Goal: Task Accomplishment & Management: Complete application form

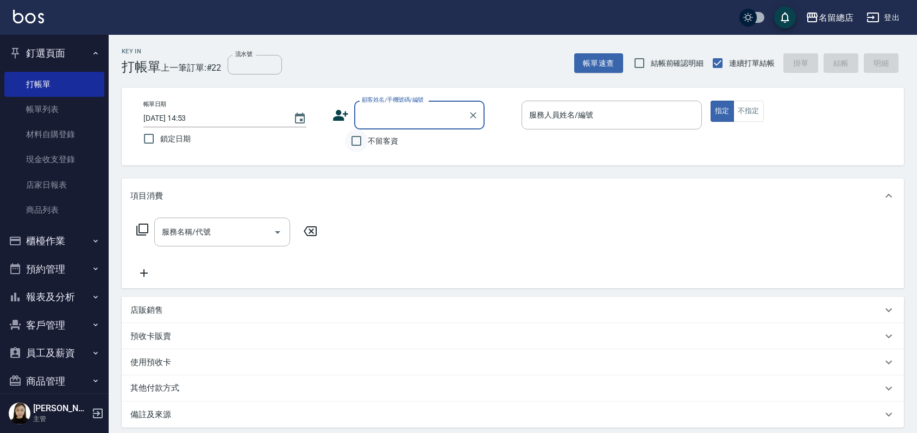
click at [355, 140] on input "不留客資" at bounding box center [356, 140] width 23 height 23
checkbox input "true"
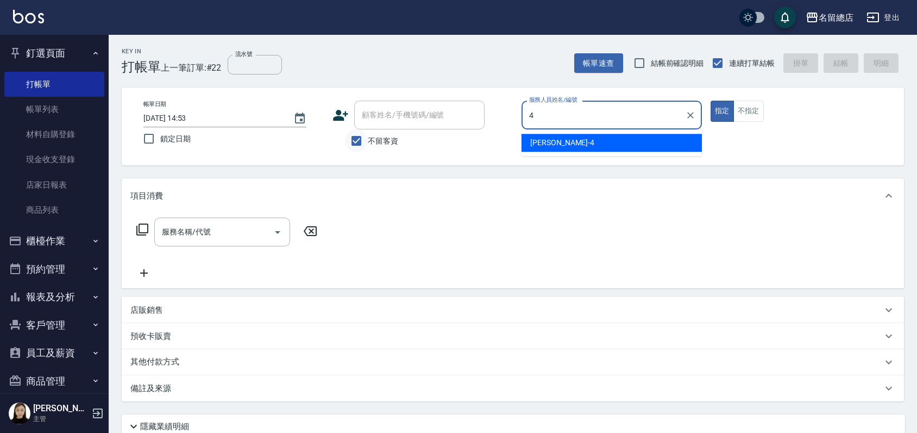
type input "[PERSON_NAME]-4"
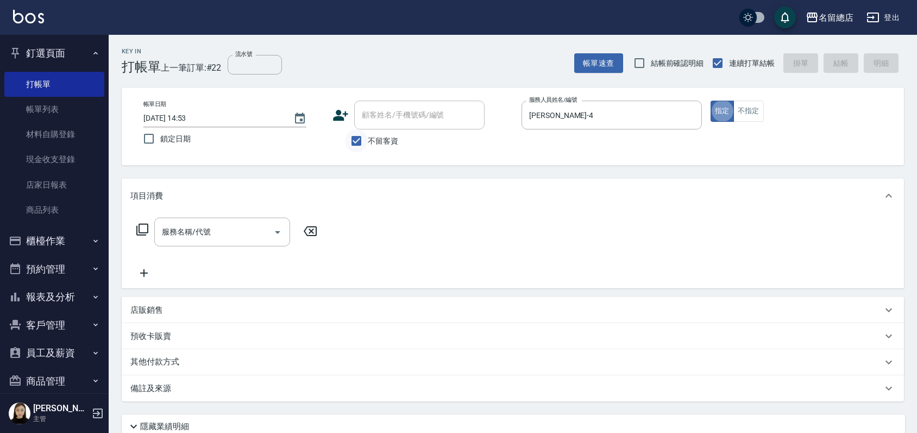
type button "true"
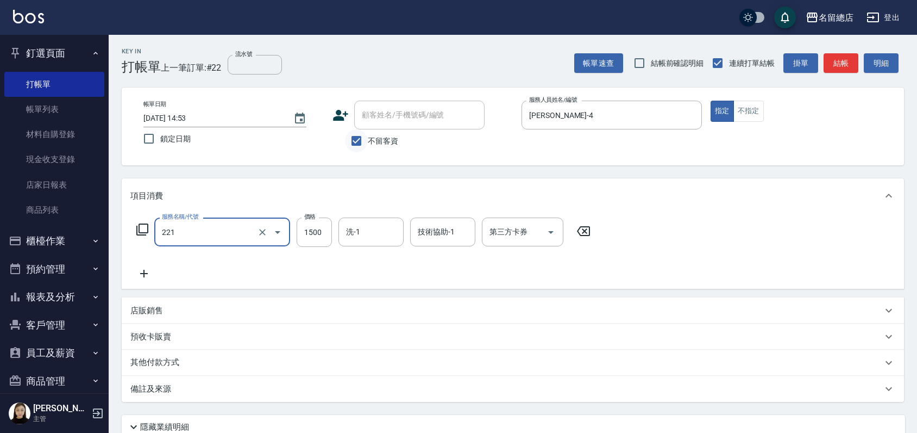
type input "燙髮1500以下(221)"
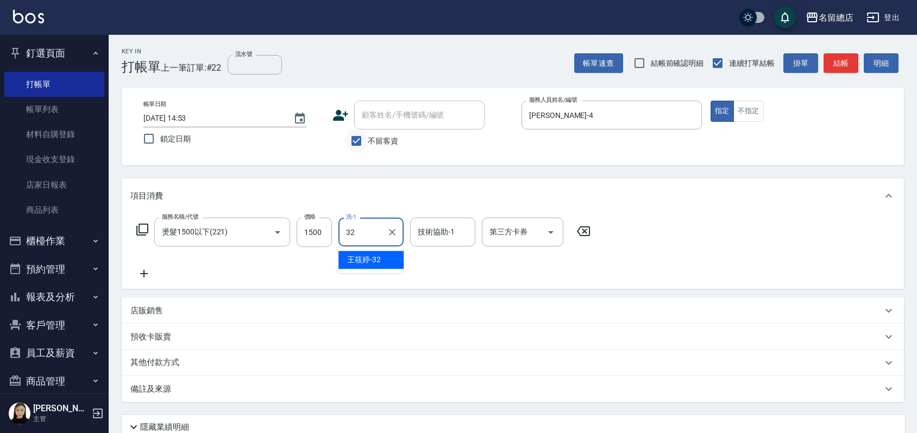
type input "[PERSON_NAME]-32"
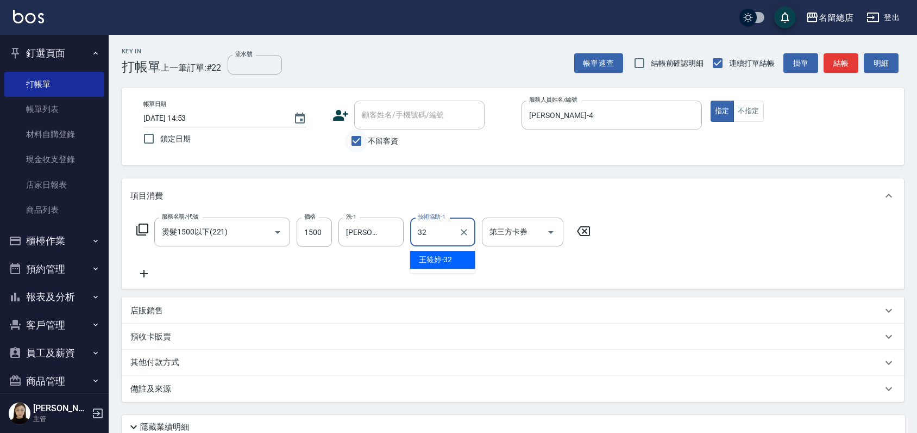
type input "[PERSON_NAME]-32"
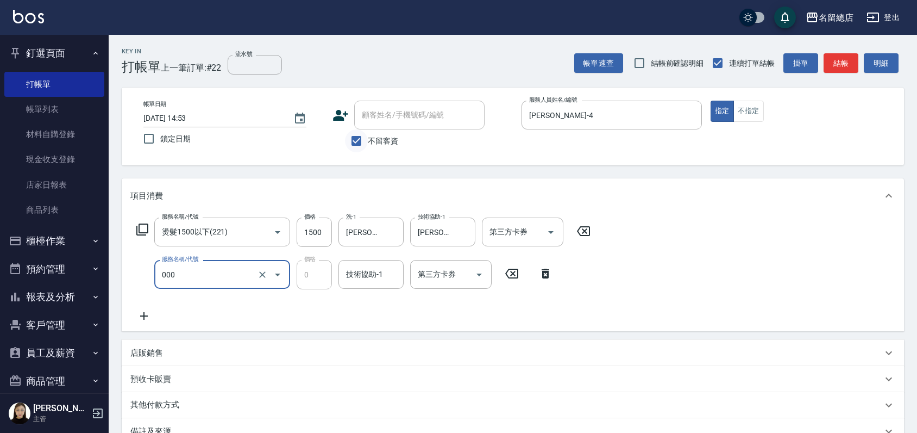
type input "小會計10點(000)"
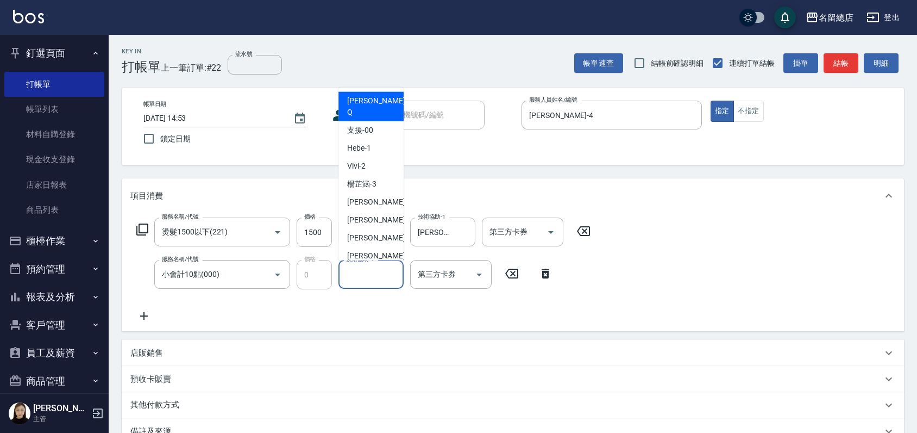
click at [355, 278] on input "技術協助-1" at bounding box center [370, 274] width 55 height 19
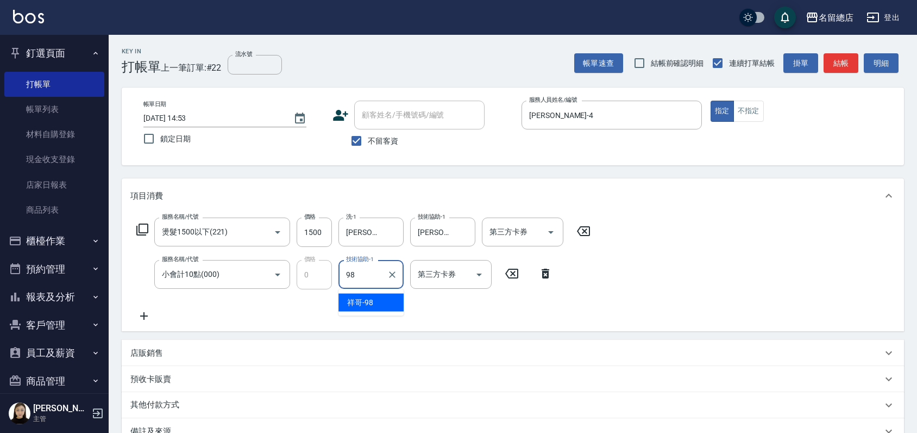
type input "祥哥-98"
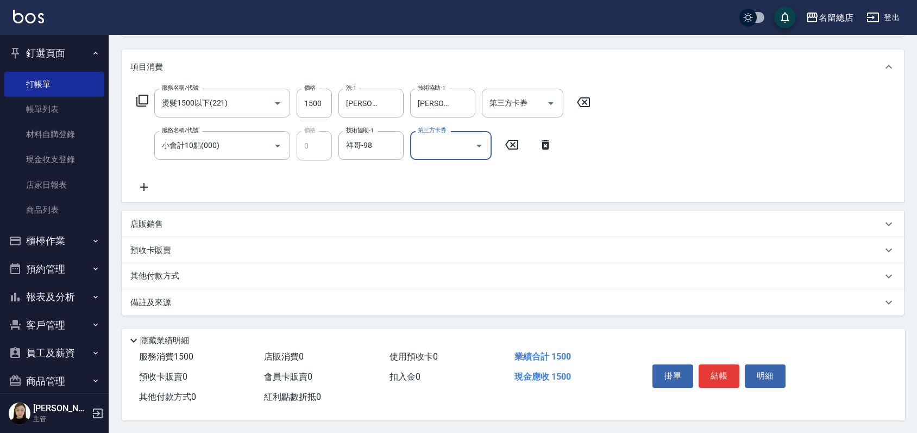
scroll to position [133, 0]
type input "[DATE] 16:44"
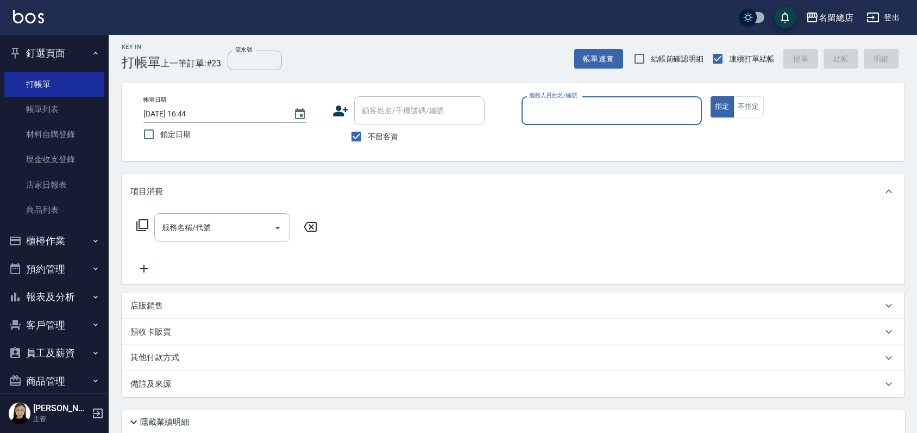
scroll to position [0, 0]
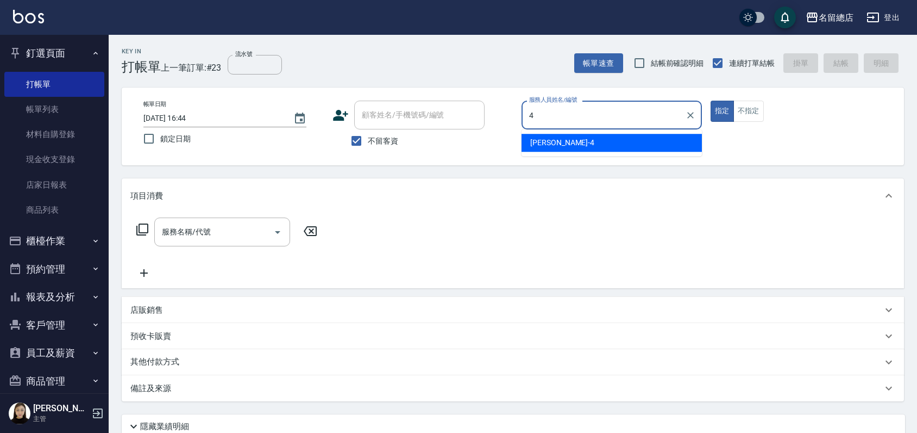
type input "[PERSON_NAME]-4"
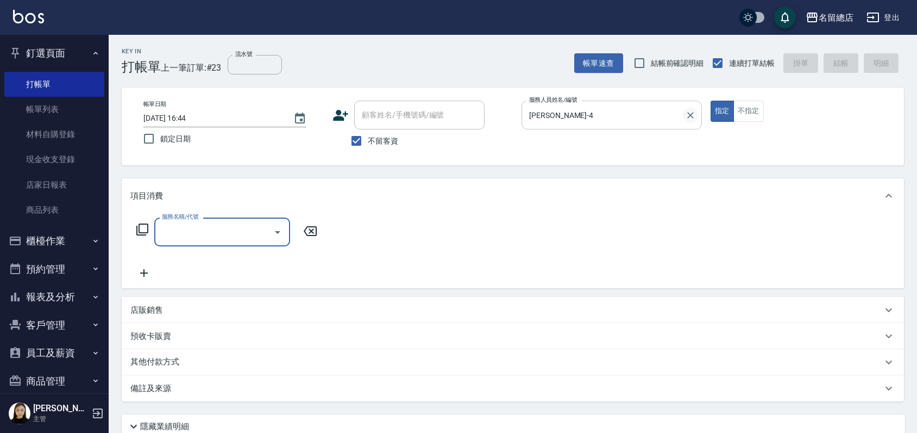
click at [695, 114] on icon "Clear" at bounding box center [690, 115] width 11 height 11
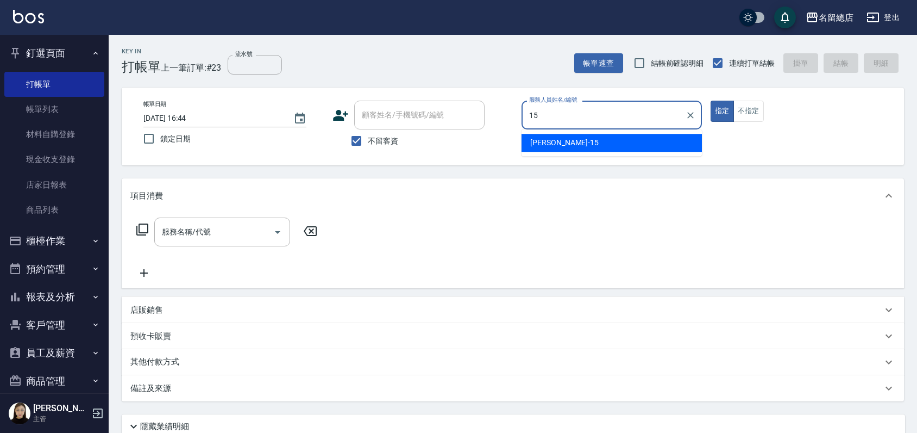
type input "[PERSON_NAME]-15"
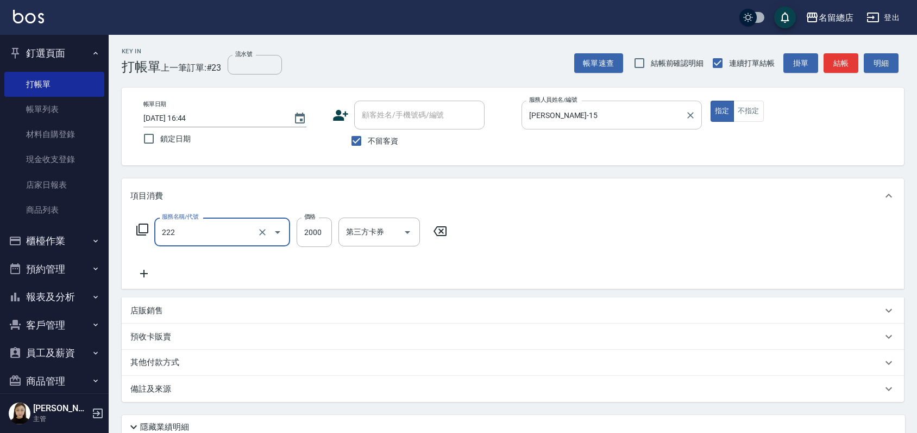
type input "燙髮2000以上(222)"
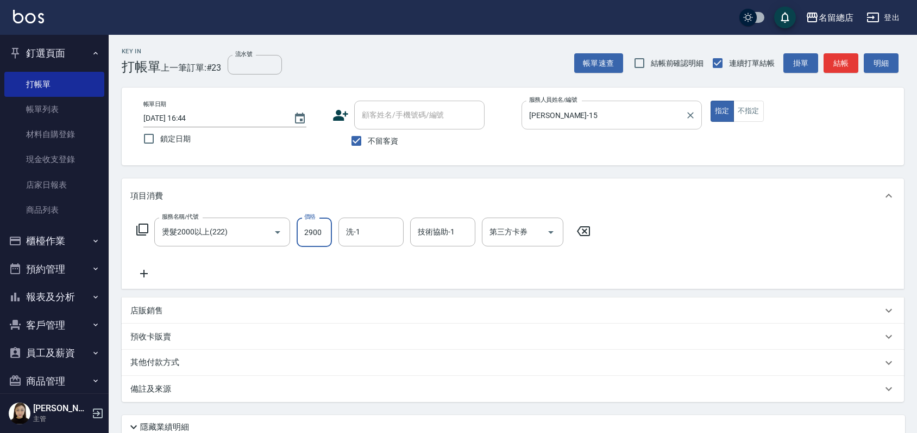
type input "2900"
type input "[PERSON_NAME]-36"
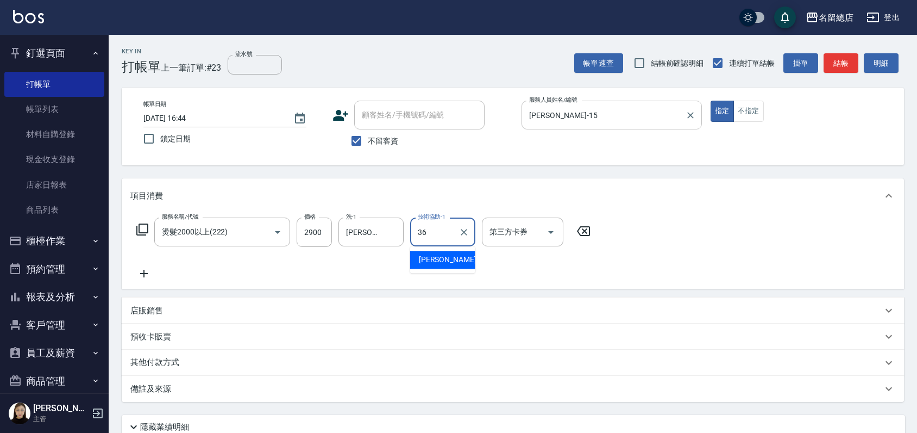
type input "[PERSON_NAME]-36"
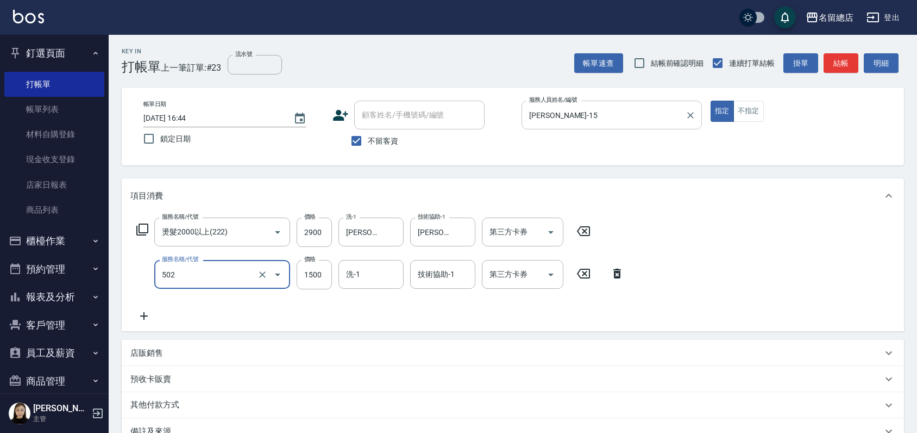
type input "染髮1500以上(502)"
type input "2000"
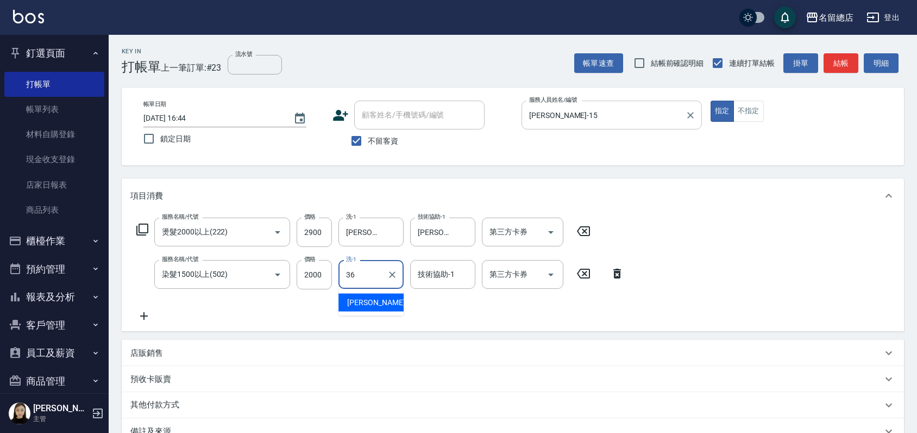
type input "[PERSON_NAME]-36"
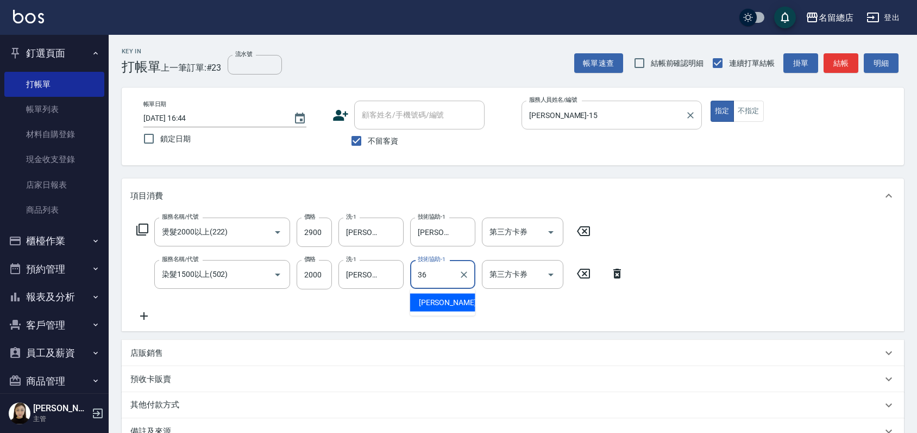
type input "[PERSON_NAME]-36"
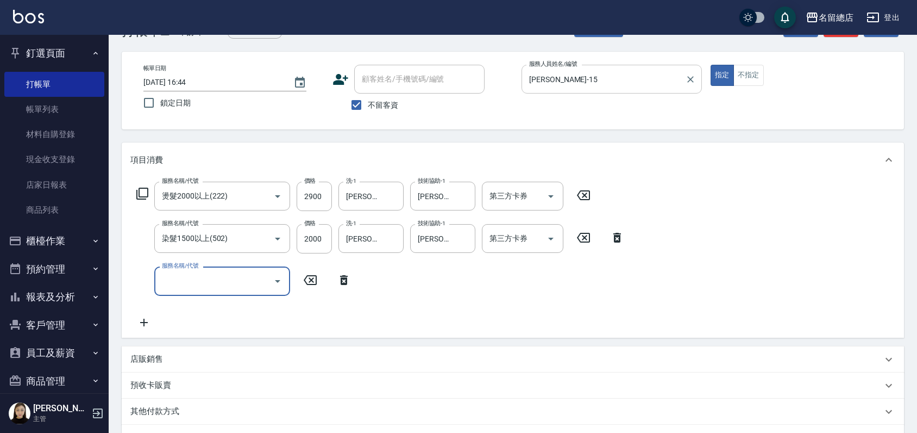
scroll to position [175, 0]
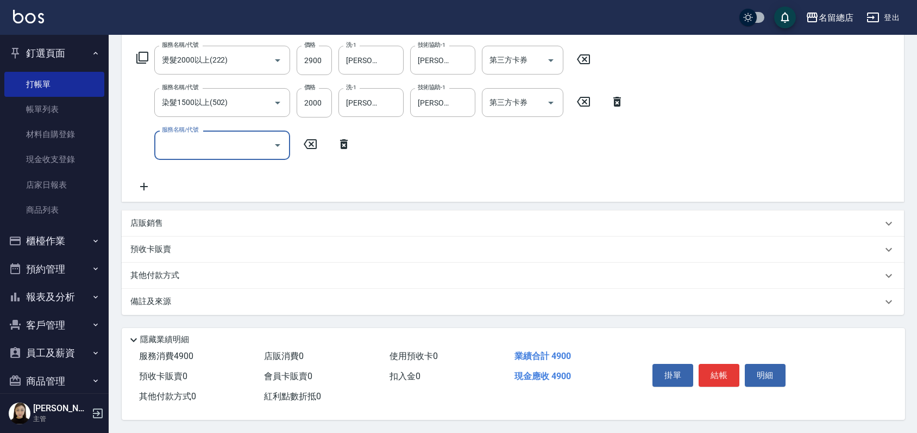
click at [174, 275] on p "其他付款方式" at bounding box center [157, 276] width 54 height 12
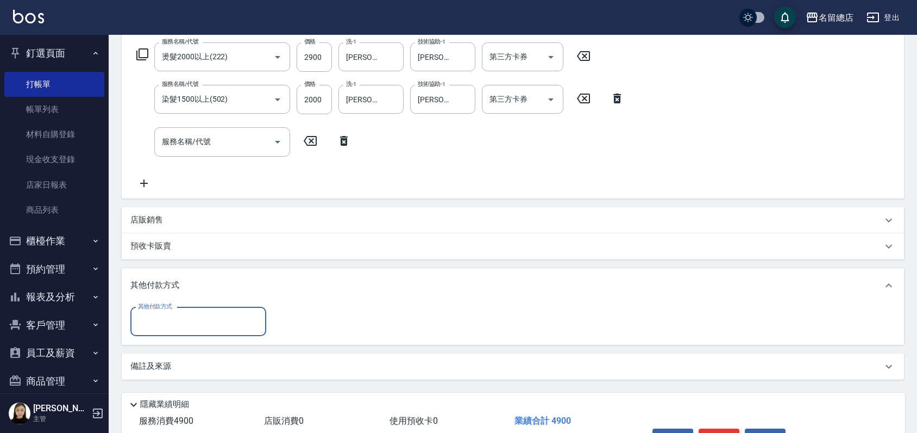
scroll to position [0, 0]
click at [202, 330] on div "其他付款方式" at bounding box center [198, 321] width 136 height 29
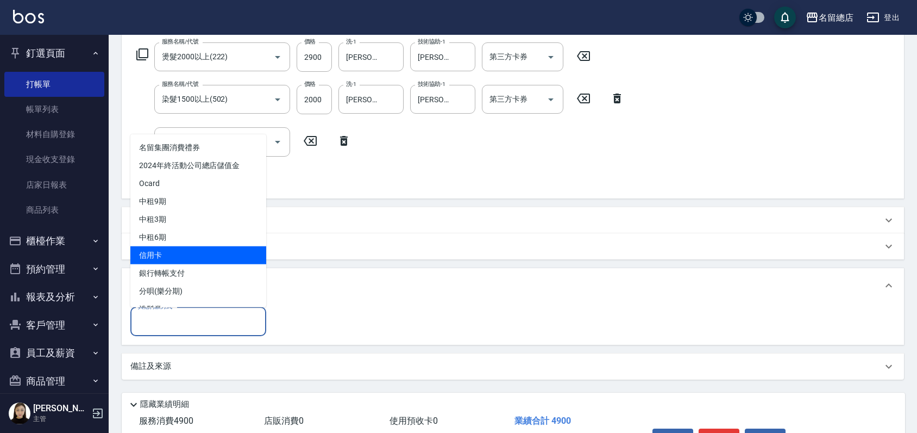
click at [197, 252] on span "信用卡" at bounding box center [198, 255] width 136 height 18
type input "信用卡"
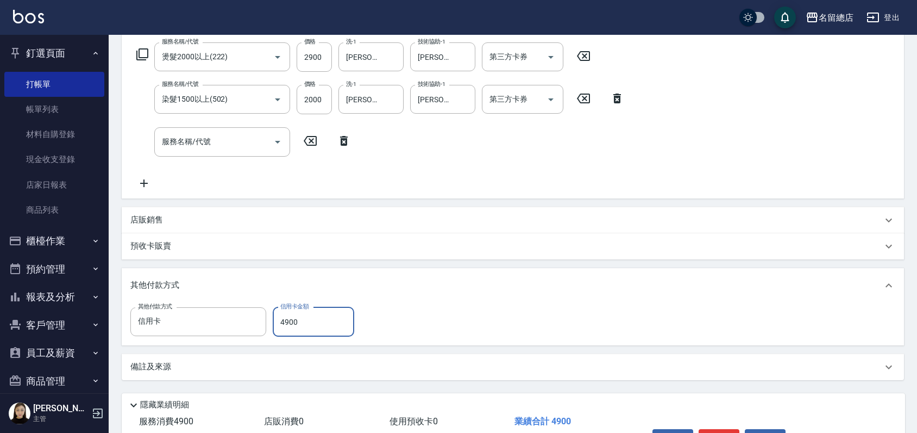
type input "4900"
type input "[DATE] 16:47"
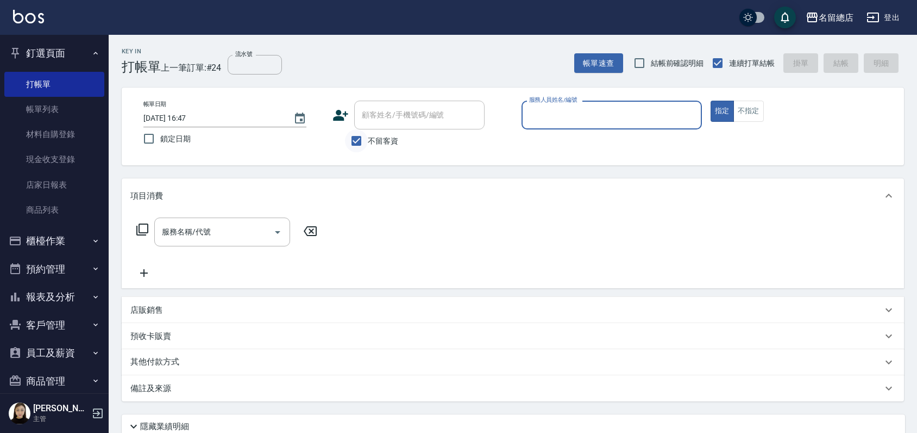
click at [358, 141] on input "不留客資" at bounding box center [356, 140] width 23 height 23
checkbox input "false"
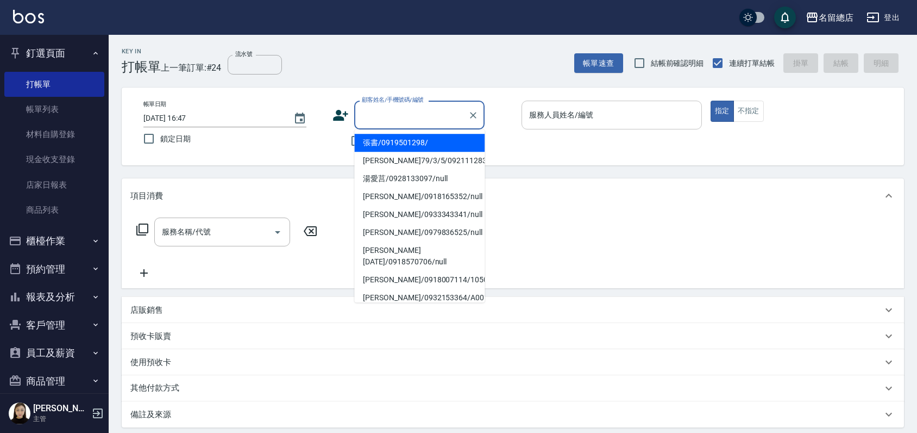
click at [378, 118] on input "顧客姓名/手機號碼/編號" at bounding box center [411, 114] width 104 height 19
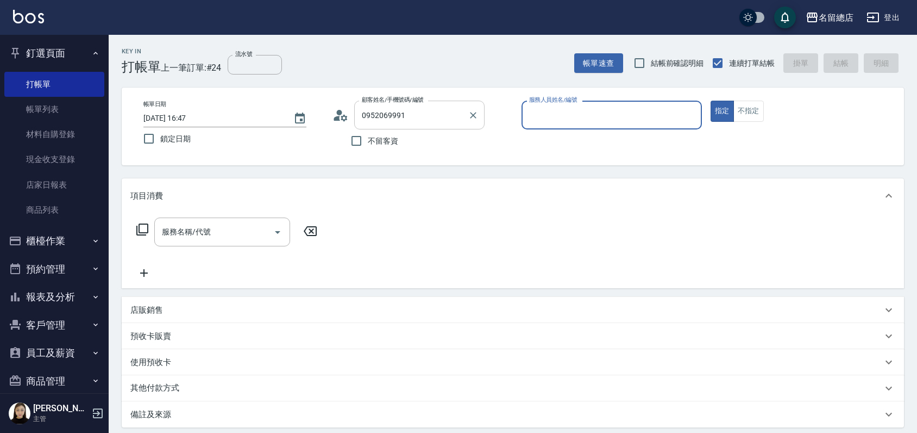
type input "[PERSON_NAME]/0952069991/"
click at [439, 123] on input "[PERSON_NAME]/0952069991/" at bounding box center [411, 114] width 104 height 19
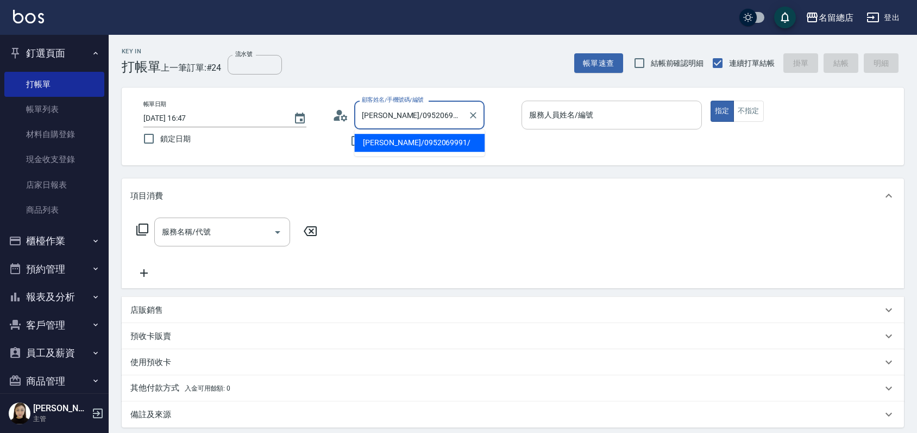
click at [555, 116] on input "服務人員姓名/編號" at bounding box center [612, 114] width 171 height 19
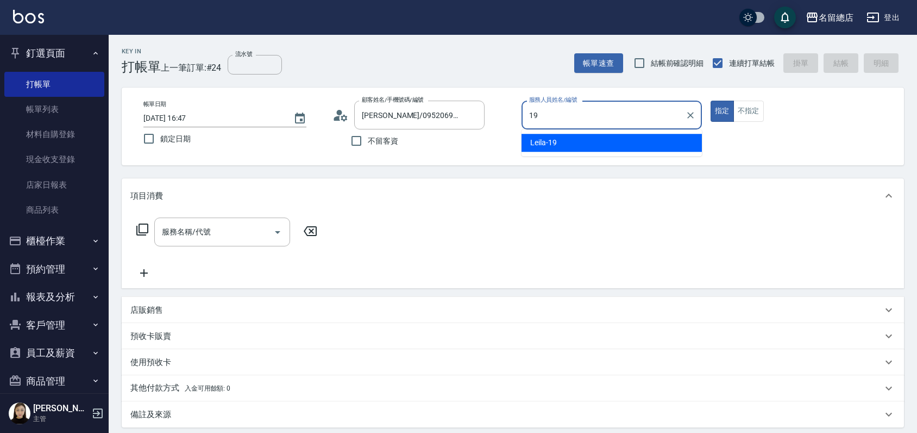
type input "Leila-19"
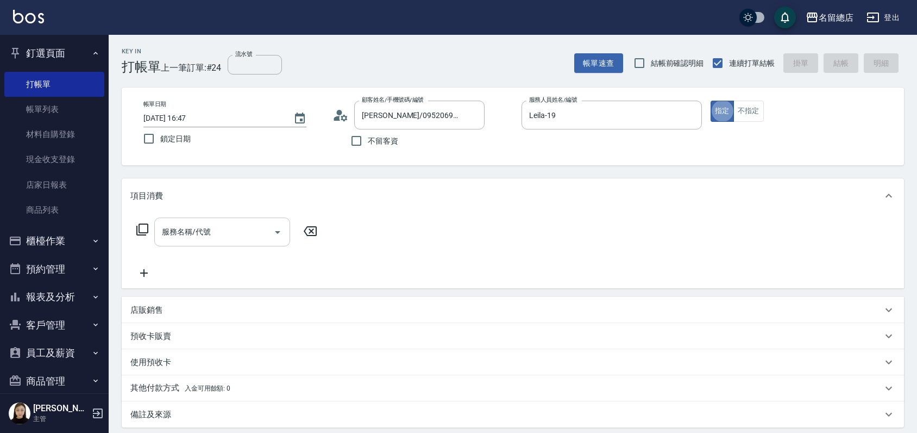
click at [210, 222] on input "服務名稱/代號" at bounding box center [214, 231] width 110 height 19
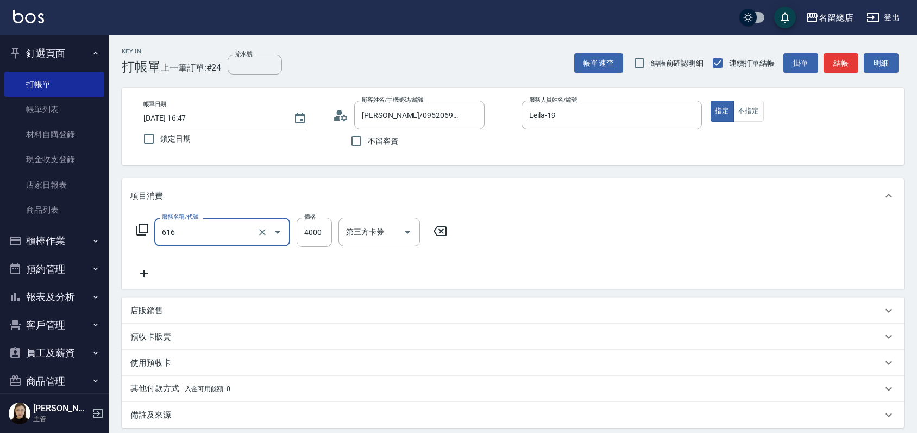
type input "自備接髮(616)"
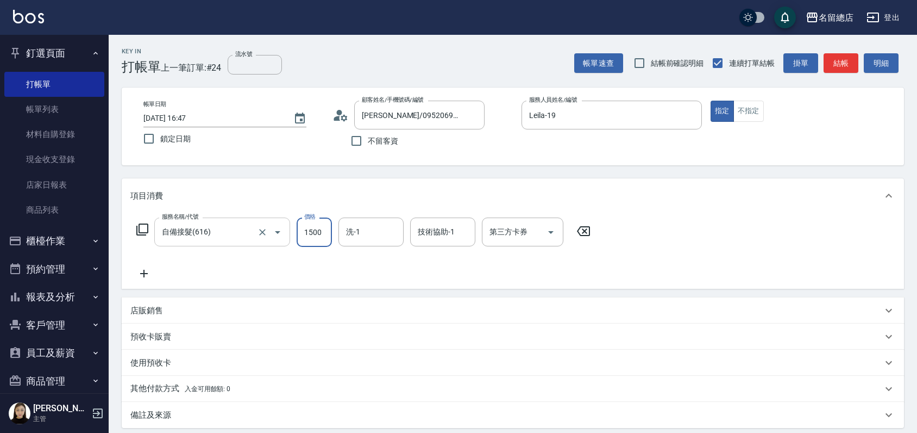
type input "1500"
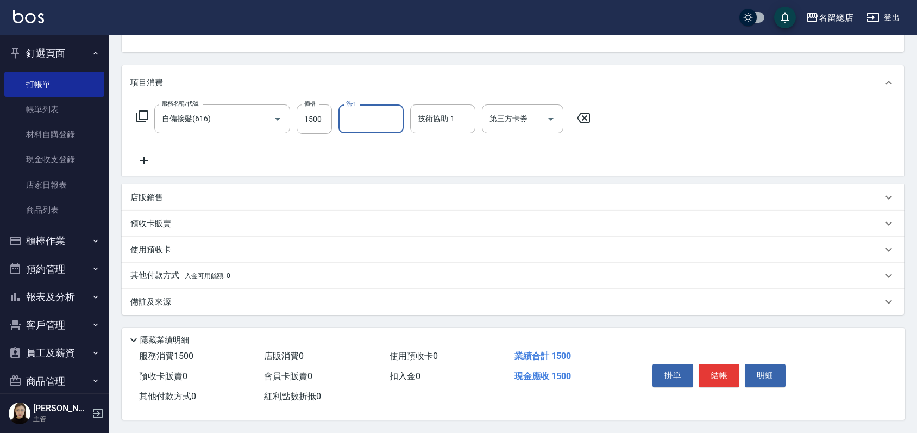
scroll to position [117, 0]
click at [152, 270] on p "其他付款方式 入金可用餘額: 0" at bounding box center [180, 276] width 100 height 12
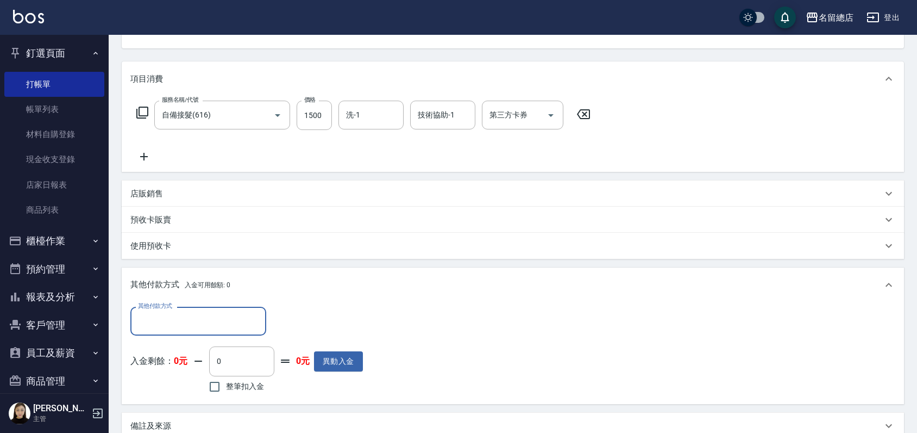
scroll to position [0, 0]
click at [155, 317] on input "其他付款方式" at bounding box center [198, 320] width 126 height 19
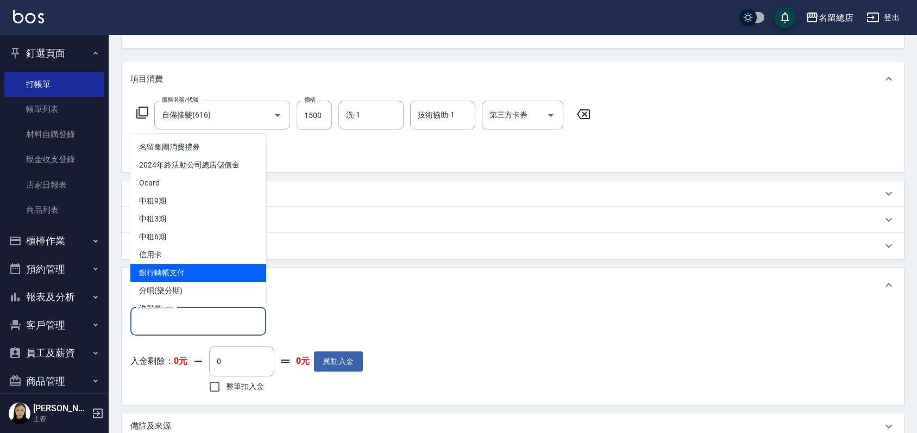
click at [183, 265] on span "銀行轉帳支付" at bounding box center [198, 273] width 136 height 18
type input "銀行轉帳支付"
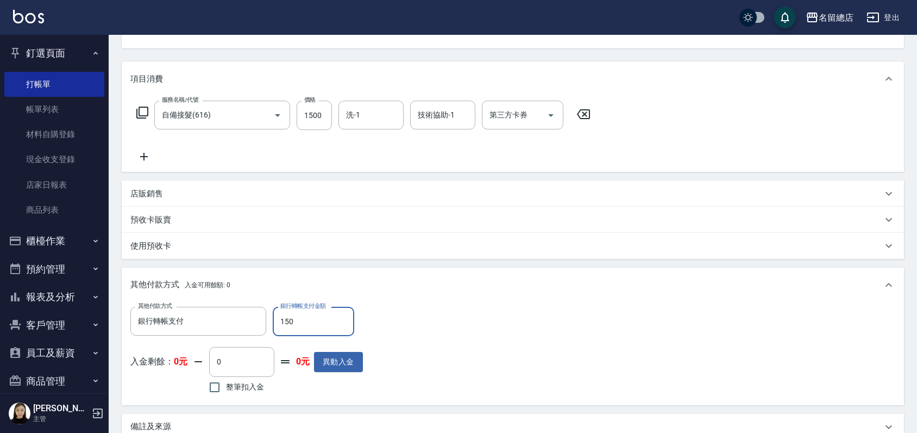
type input "1500"
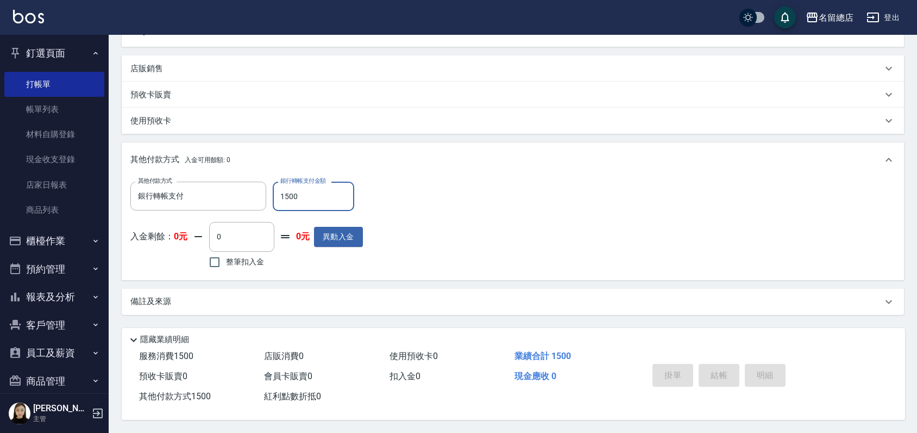
type input "[DATE] 16:48"
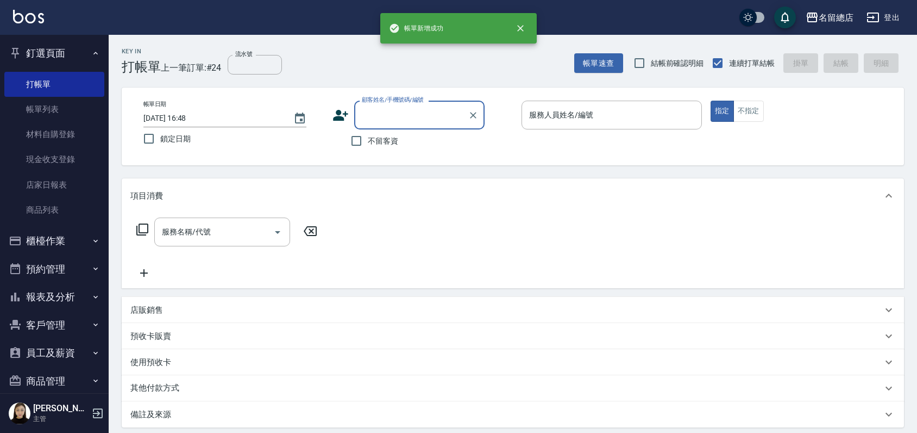
scroll to position [0, 0]
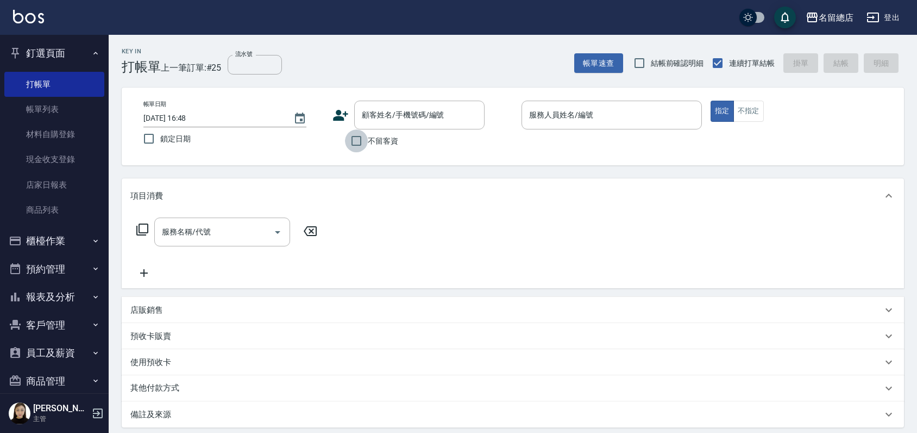
click at [360, 140] on input "不留客資" at bounding box center [356, 140] width 23 height 23
checkbox input "true"
type input "[PERSON_NAME]/0952069991/"
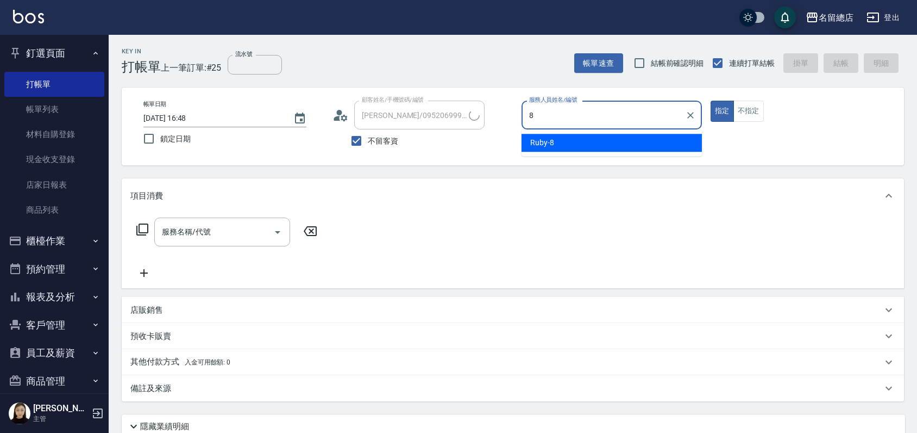
type input "Ruby-8"
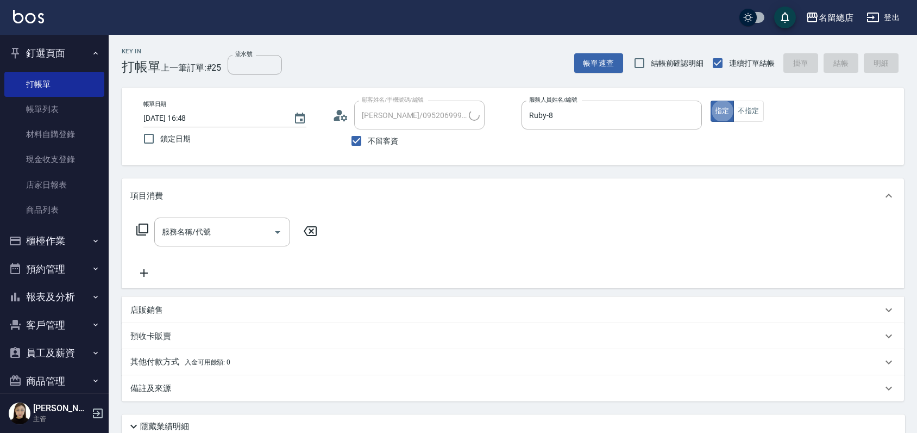
type input "[PERSON_NAME]/0921889889/"
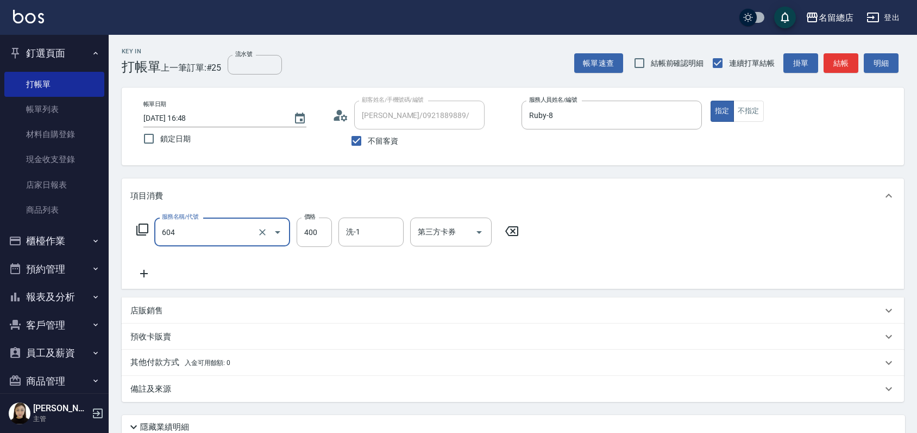
type input "健康洗髮(604)"
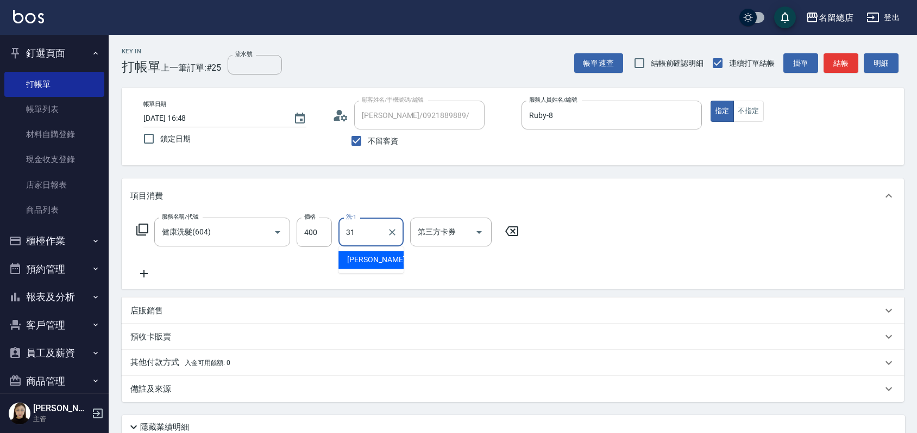
type input "[PERSON_NAME]-31"
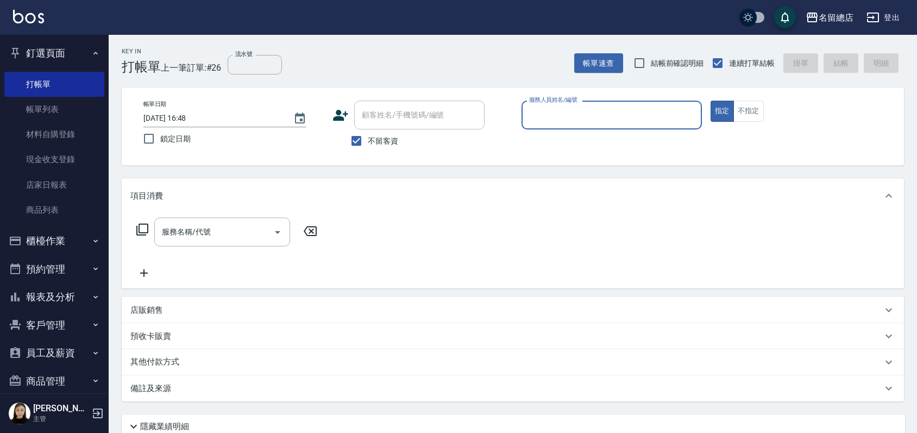
drag, startPoint x: 360, startPoint y: 143, endPoint x: 365, endPoint y: 122, distance: 21.8
click at [360, 140] on input "不留客資" at bounding box center [356, 140] width 23 height 23
checkbox input "false"
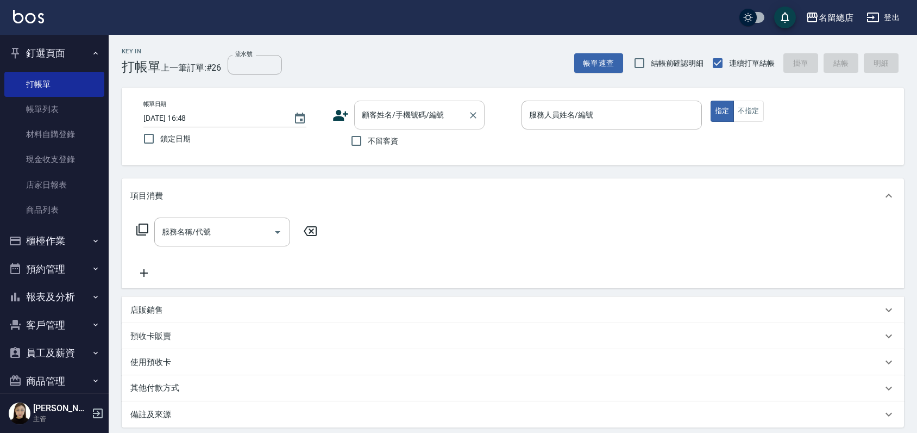
click at [365, 122] on input "顧客姓名/手機號碼/編號" at bounding box center [411, 114] width 104 height 19
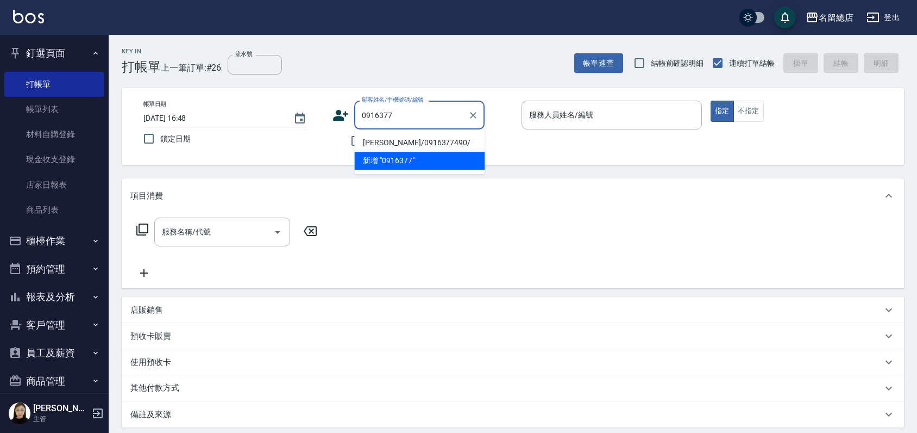
click at [420, 142] on li "[PERSON_NAME]/0916377490/" at bounding box center [419, 143] width 130 height 18
type input "[PERSON_NAME]/0916377490/"
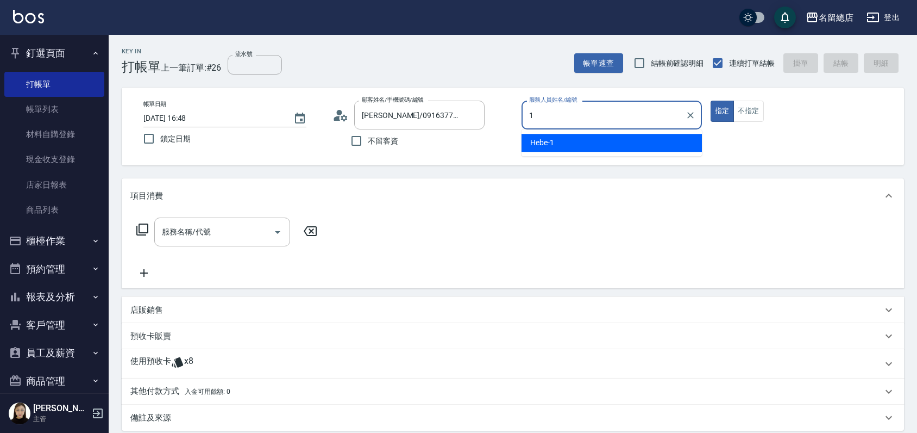
type input "Hebe-1"
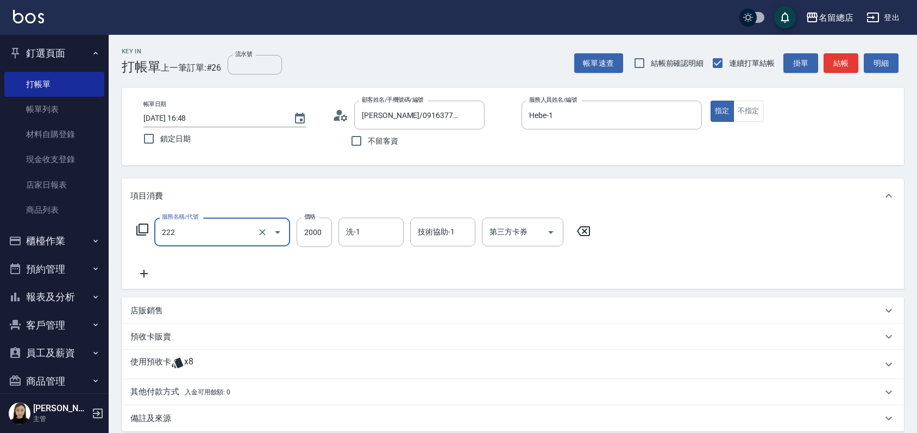
type input "燙髮2000以上(222)"
type input "4000"
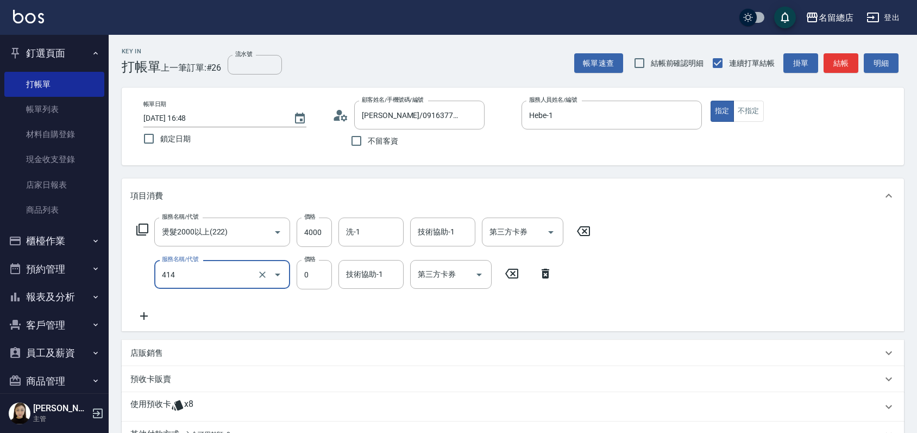
type input "護染蓋卡1000~1499(414)"
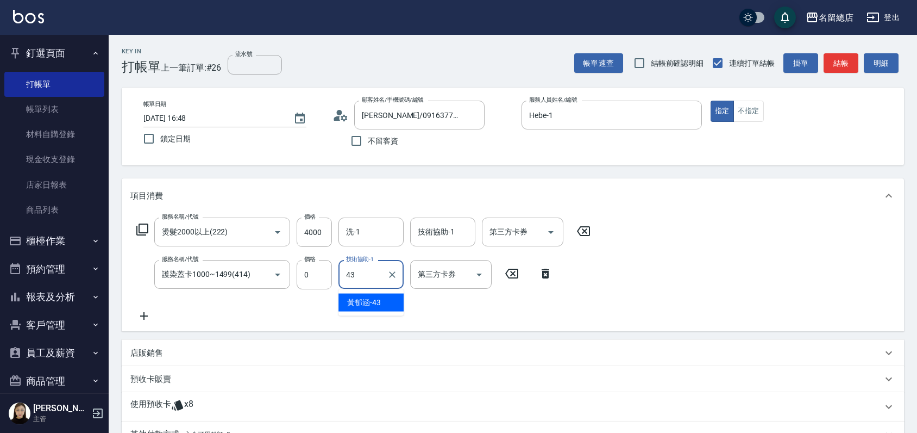
type input "[PERSON_NAME]-43"
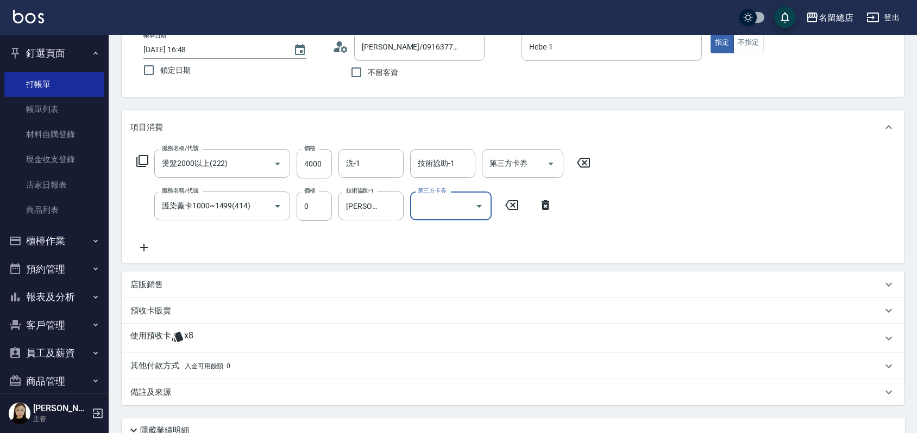
scroll to position [121, 0]
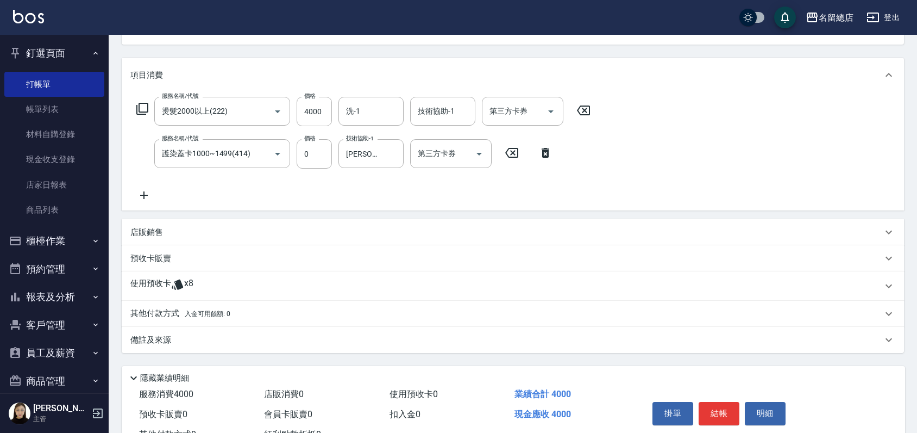
click at [152, 286] on p "使用預收卡" at bounding box center [150, 286] width 41 height 16
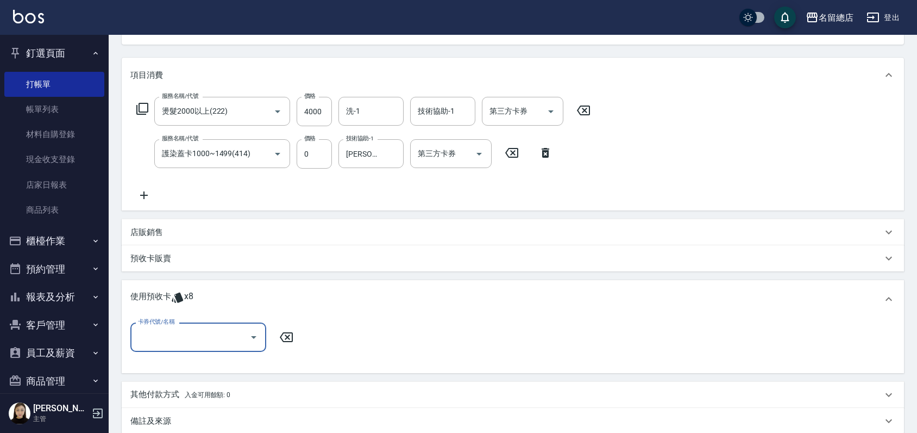
scroll to position [0, 0]
click at [238, 283] on div "使用預收卡 x8" at bounding box center [513, 299] width 783 height 38
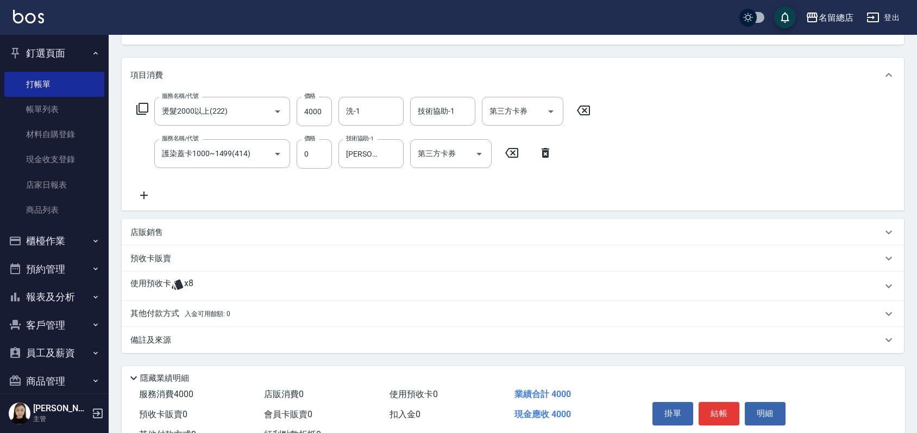
click at [157, 277] on div "使用預收卡 x8" at bounding box center [513, 285] width 783 height 29
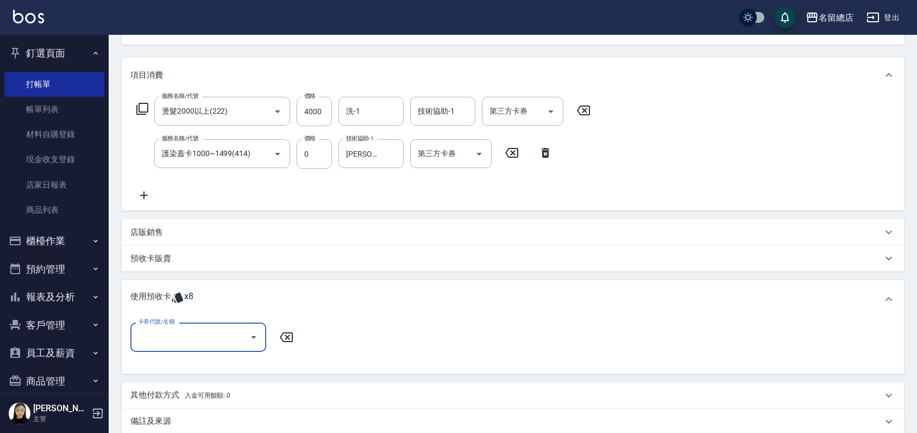
click at [170, 332] on input "卡券代號/名稱" at bounding box center [190, 336] width 110 height 19
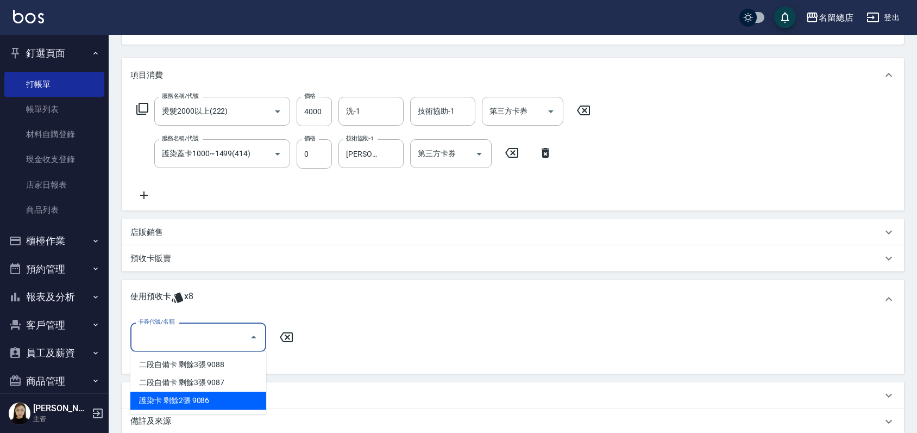
click at [230, 399] on div "護染卡 剩餘2張 9086" at bounding box center [198, 400] width 136 height 18
type input "護染卡 9086"
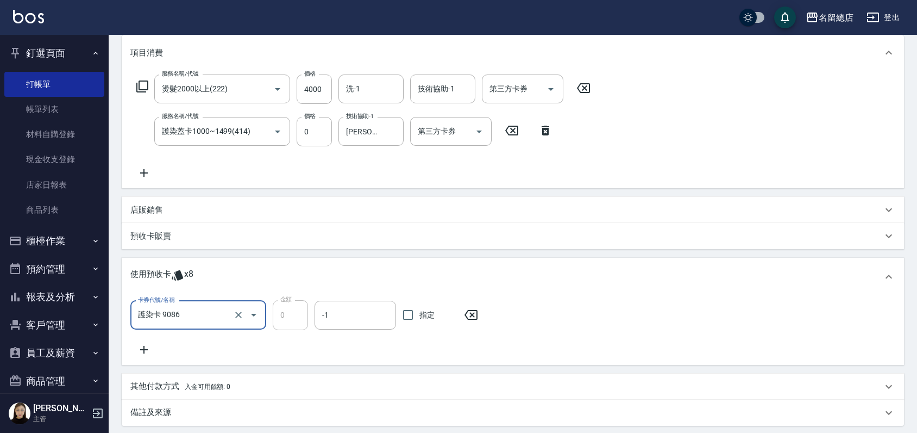
scroll to position [181, 0]
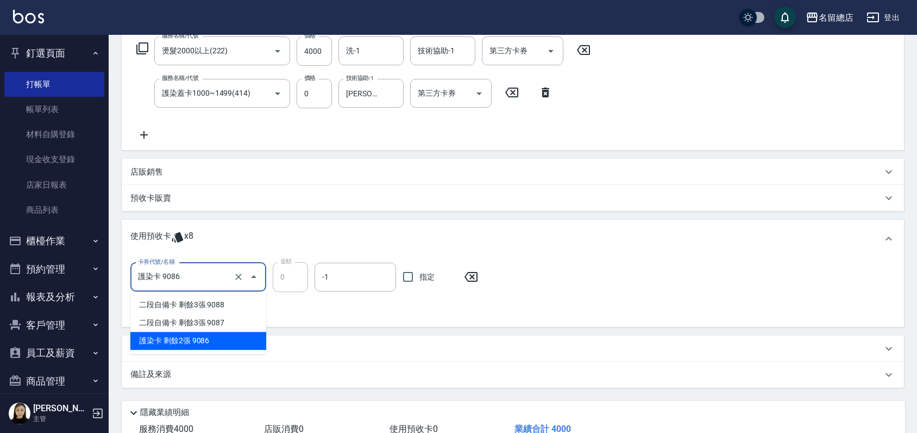
click at [198, 281] on input "護染卡 9086" at bounding box center [183, 276] width 96 height 19
click at [378, 307] on div "卡券代號/名稱 護染卡 9086 卡券代號/名稱 金額 0 金額 -1 -1 指定" at bounding box center [512, 289] width 765 height 55
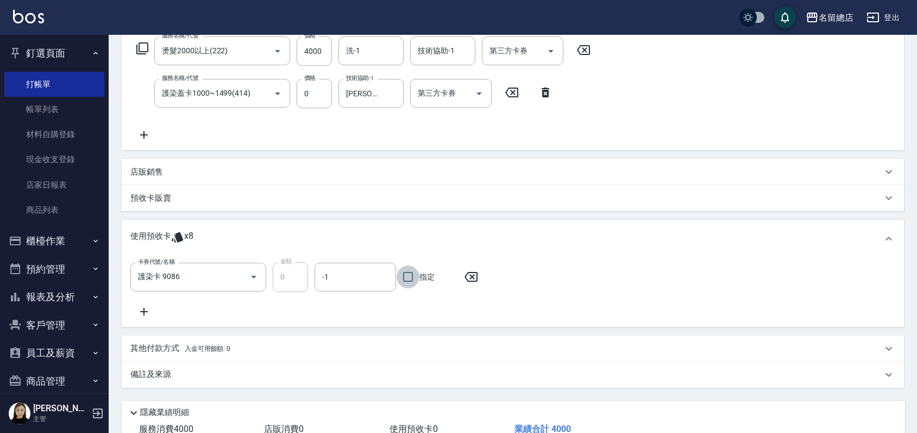
click at [404, 277] on input "指定" at bounding box center [408, 276] width 23 height 23
checkbox input "true"
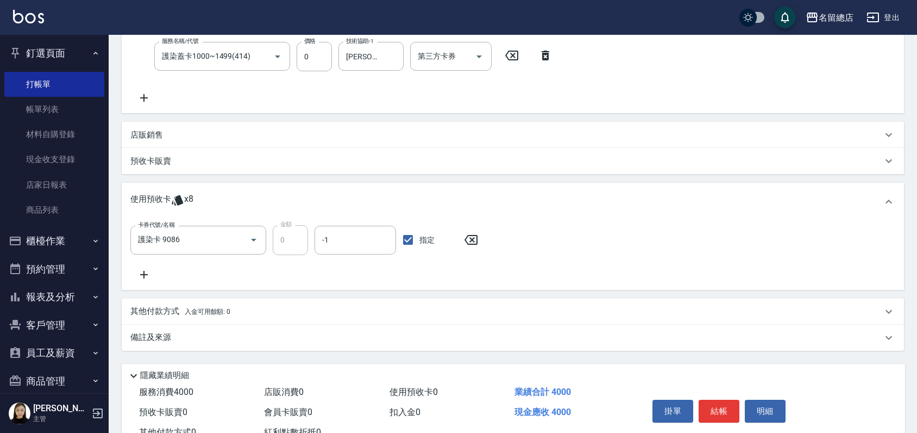
scroll to position [257, 0]
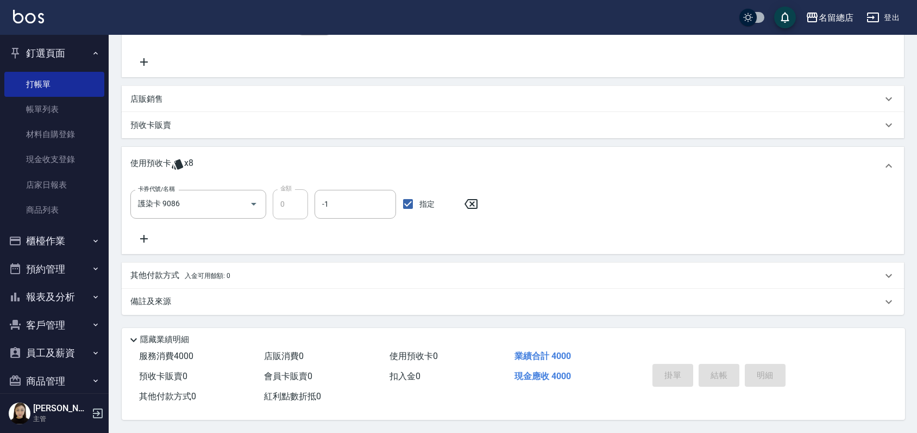
type input "[DATE] 16:49"
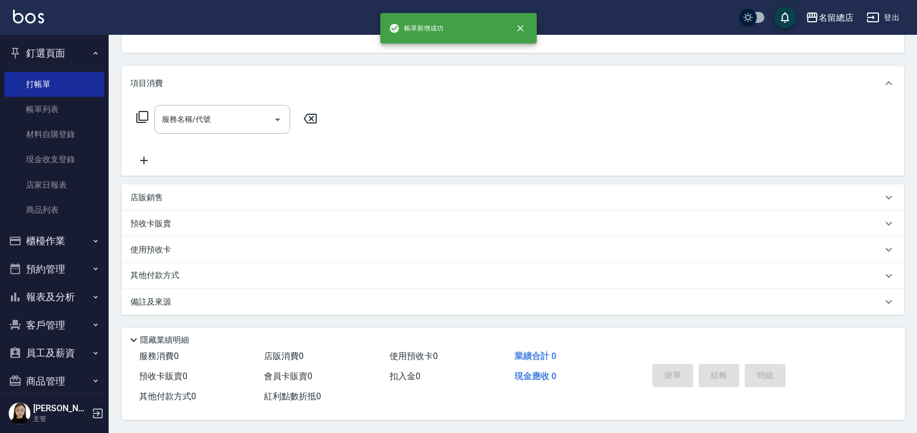
scroll to position [0, 0]
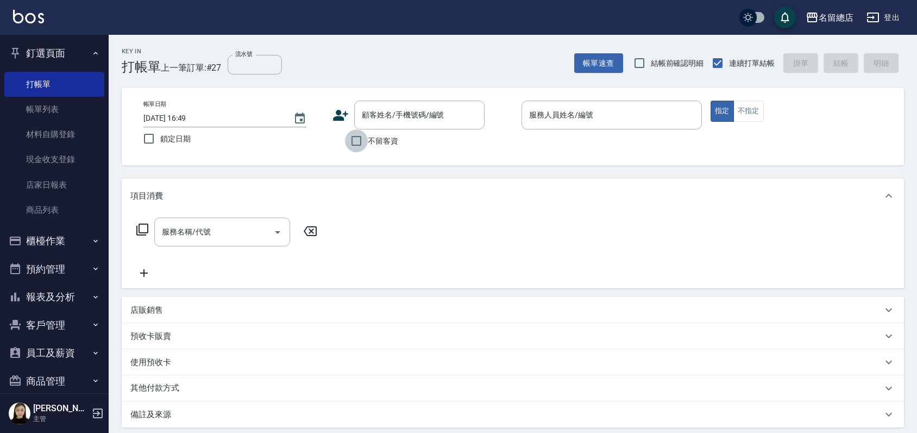
click at [362, 137] on input "不留客資" at bounding box center [356, 140] width 23 height 23
checkbox input "true"
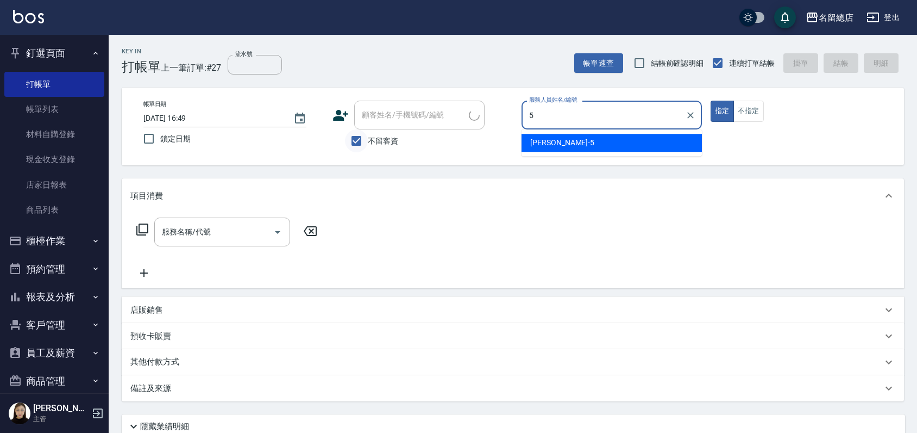
type input "[PERSON_NAME]-5"
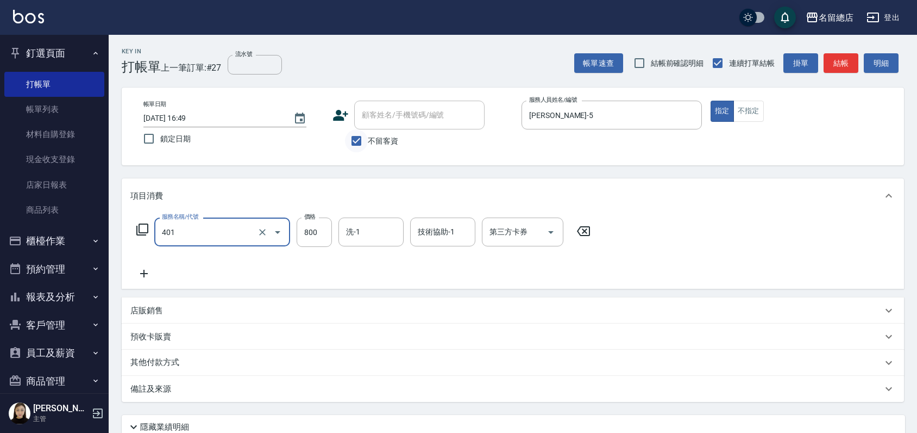
type input "自備護髮(401)"
type input "1500"
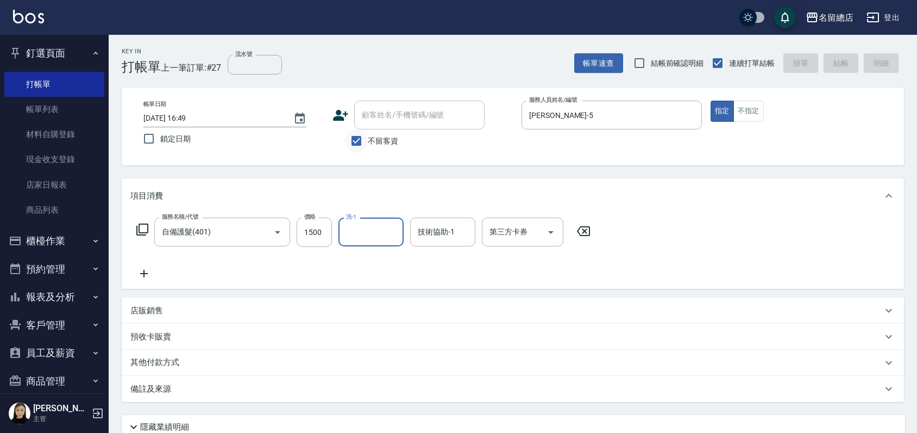
type input "[DATE] 16:50"
